Goal: Information Seeking & Learning: Learn about a topic

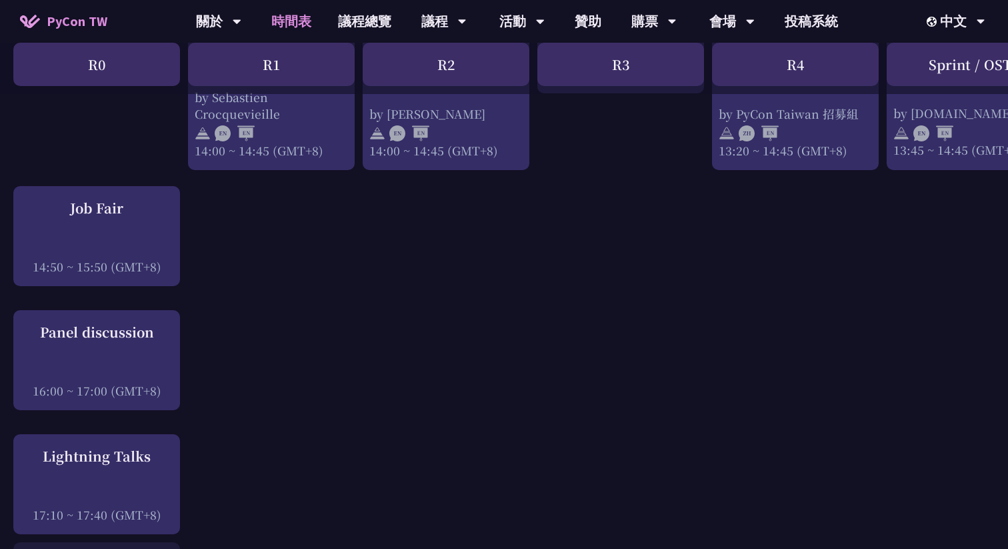
scroll to position [1514, 0]
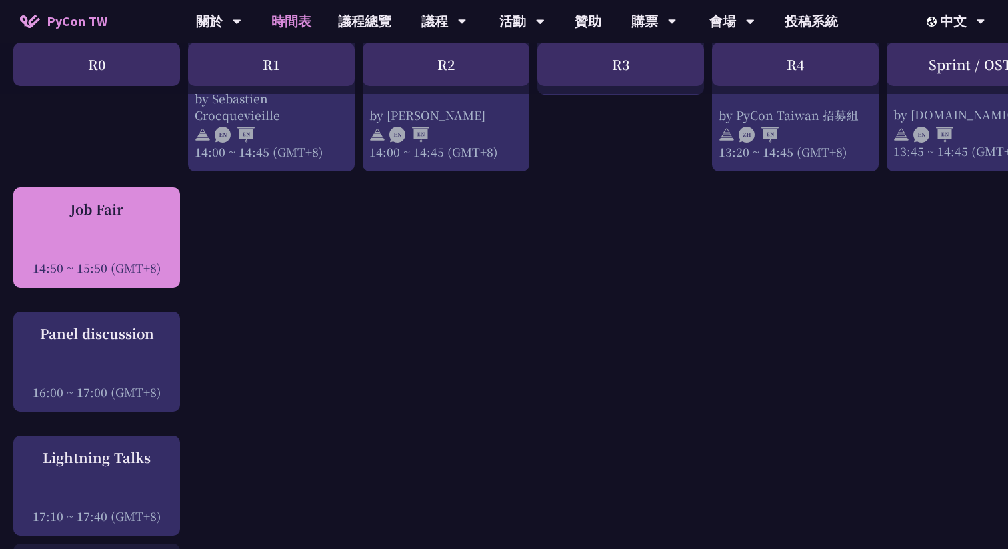
click at [137, 226] on div "Job Fair 14:50 ~ 15:50 (GMT+8)" at bounding box center [96, 237] width 153 height 77
click at [77, 223] on div "Job Fair 14:50 ~ 15:50 (GMT+8)" at bounding box center [96, 237] width 153 height 77
click at [112, 221] on div "Job Fair 14:50 ~ 15:50 (GMT+8)" at bounding box center [96, 237] width 153 height 77
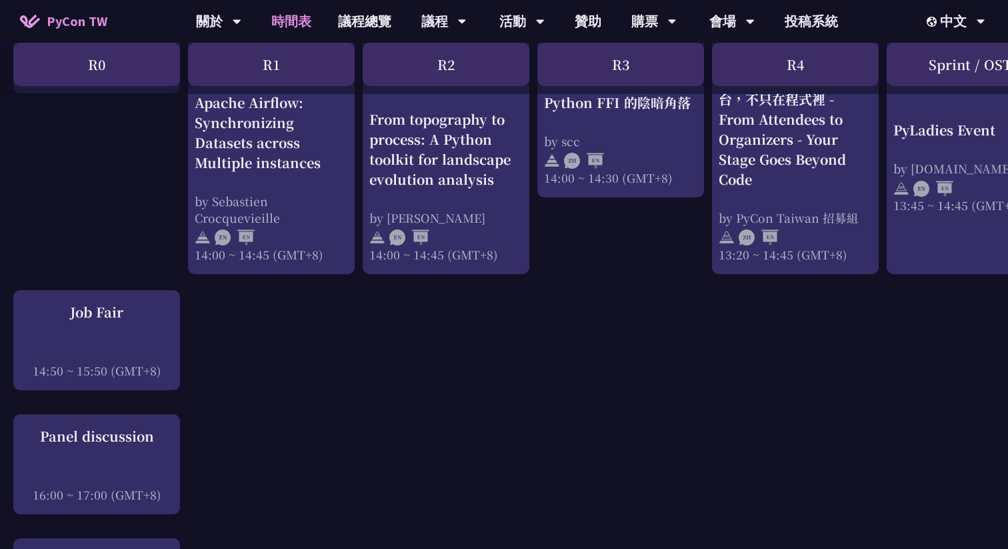
scroll to position [1403, 0]
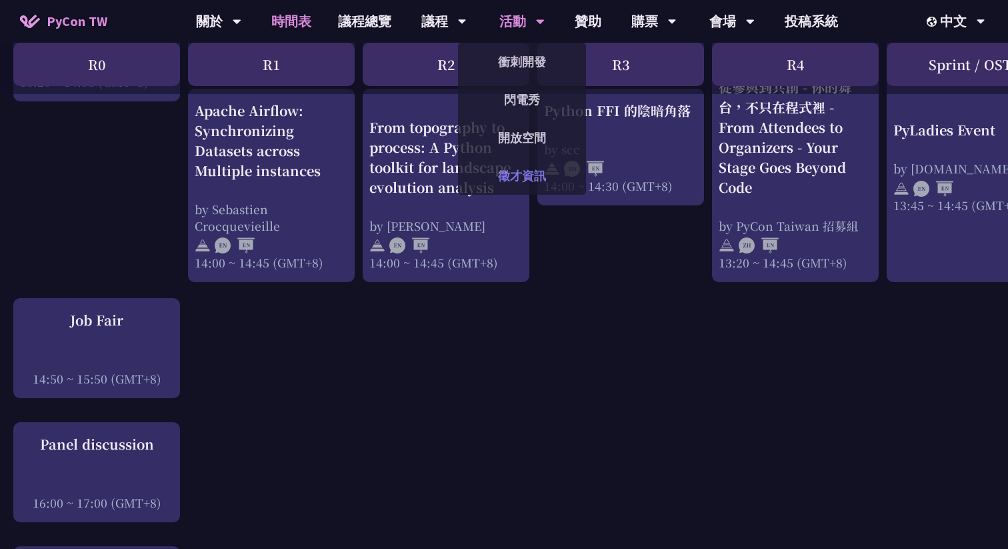
click at [519, 176] on link "徵才資訊" at bounding box center [522, 175] width 128 height 31
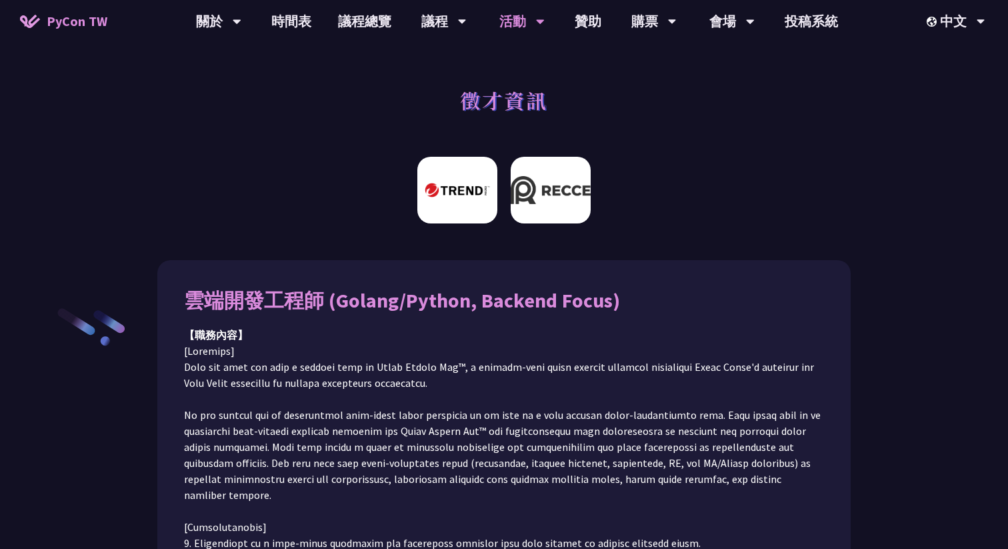
click at [538, 199] on img at bounding box center [551, 190] width 80 height 67
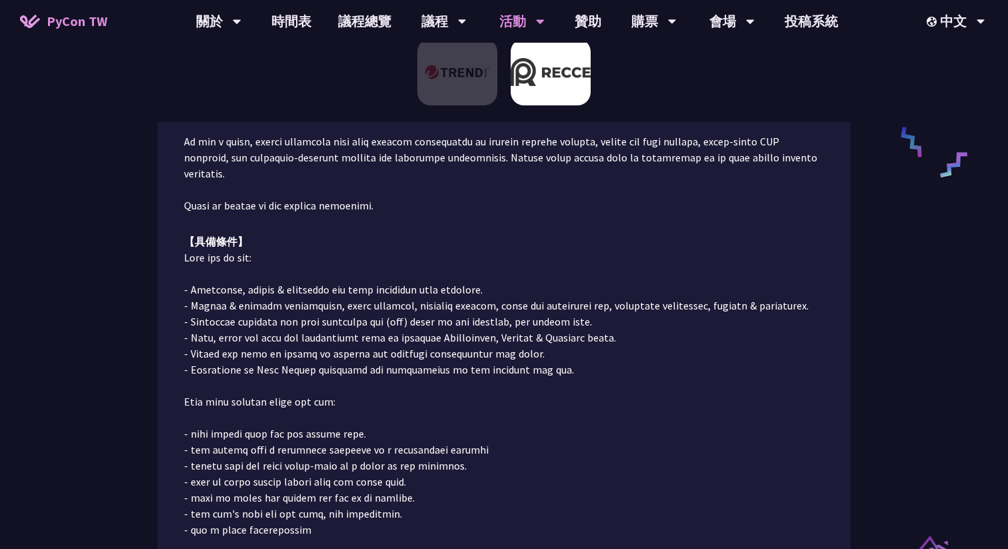
scroll to position [619, 0]
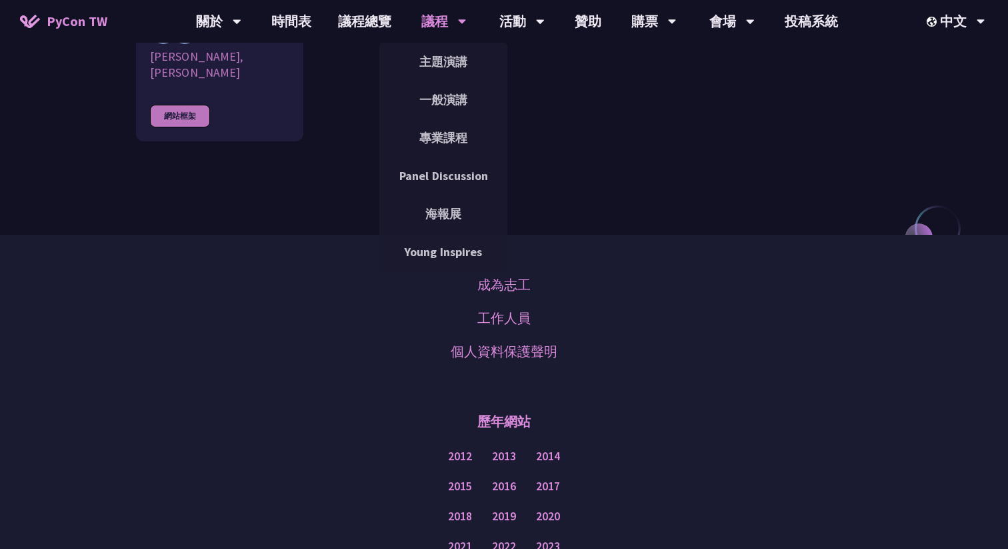
scroll to position [1495, 0]
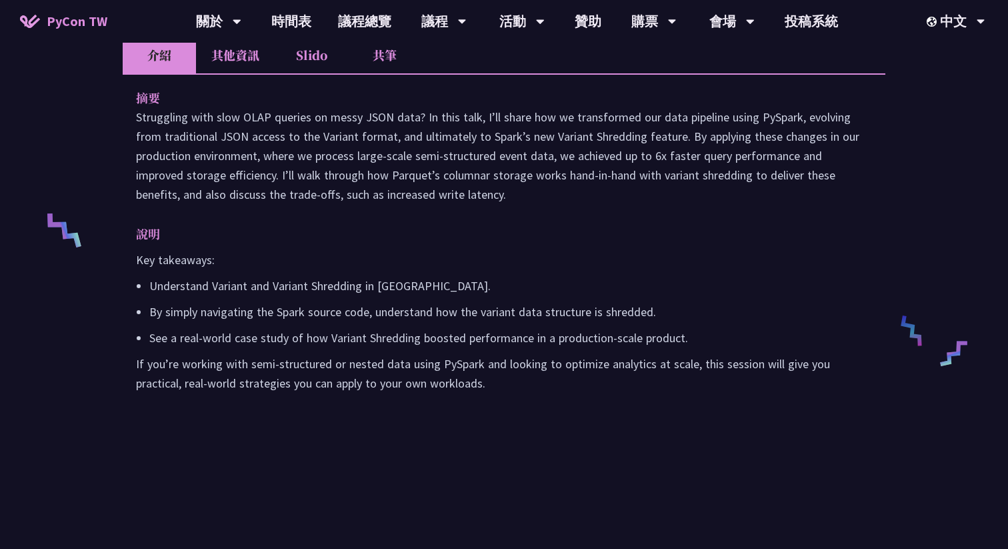
scroll to position [211, 0]
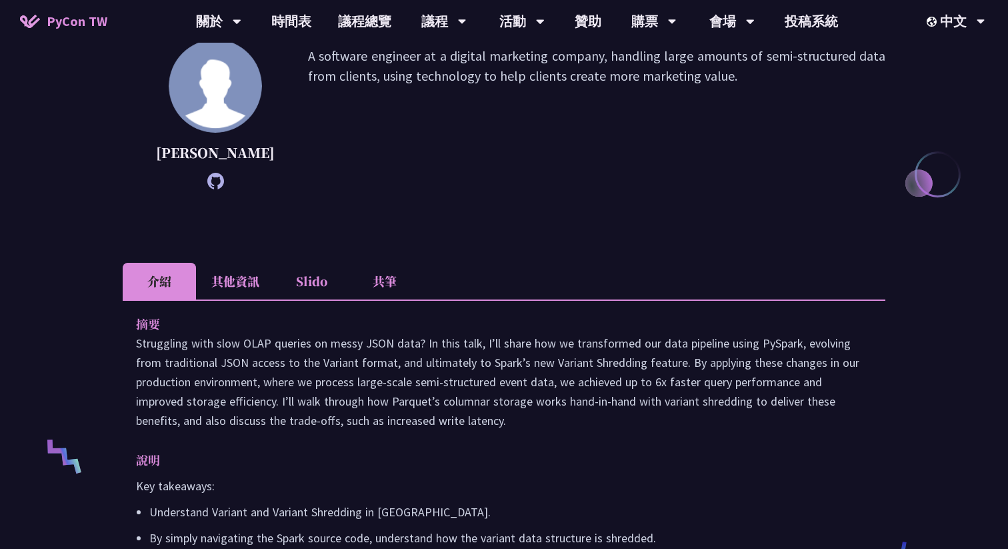
click at [359, 296] on li "共筆" at bounding box center [384, 281] width 73 height 37
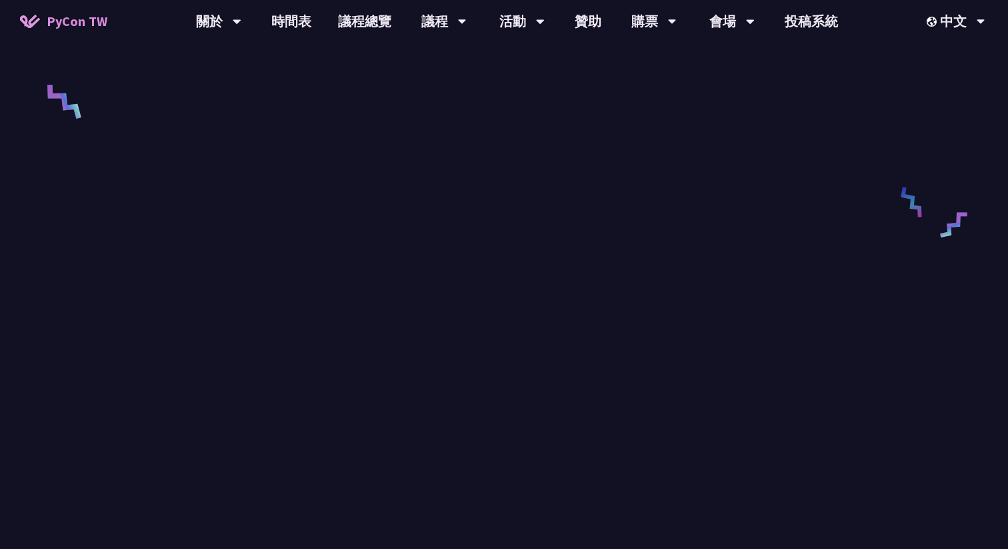
scroll to position [580, 0]
